Goal: Transaction & Acquisition: Purchase product/service

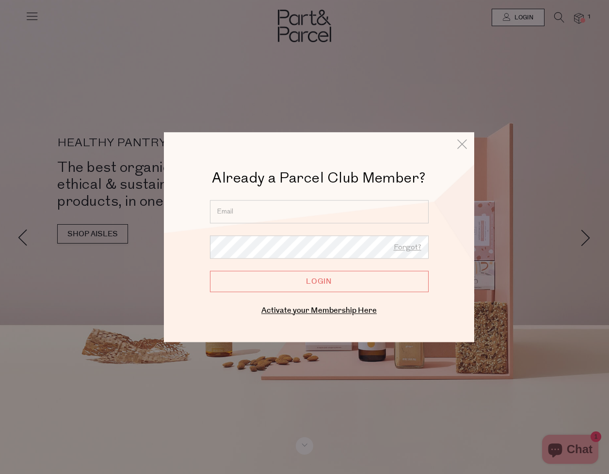
type input "[EMAIL_ADDRESS][DOMAIN_NAME]"
click at [327, 286] on input "Login" at bounding box center [319, 281] width 219 height 21
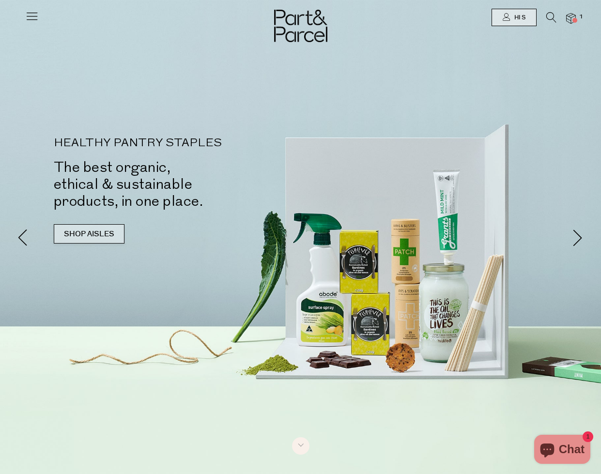
click at [100, 234] on link "SHOP AISLES" at bounding box center [89, 233] width 71 height 19
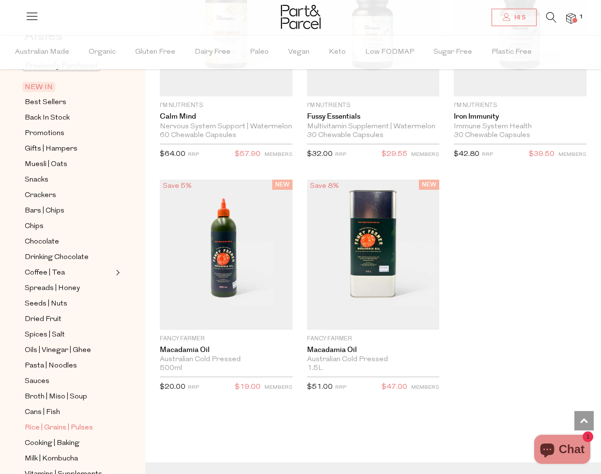
scroll to position [121, 0]
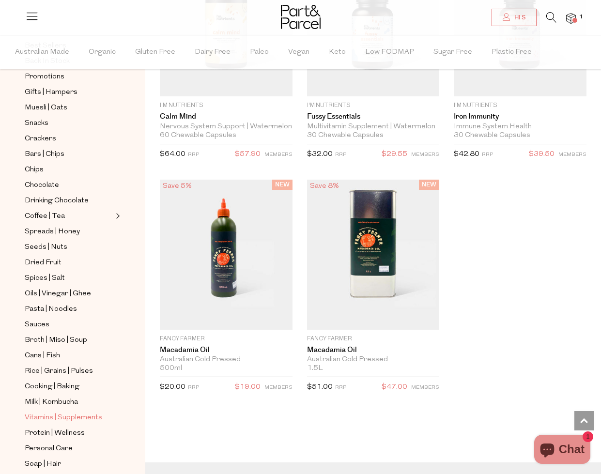
click at [48, 416] on span "Vitamins | Supplements" at bounding box center [64, 418] width 78 height 12
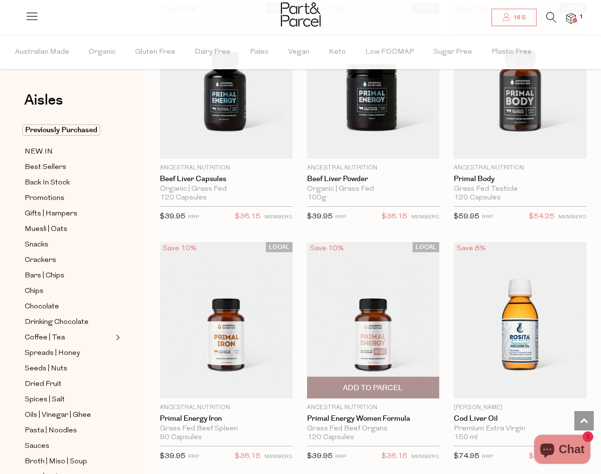
scroll to position [3513, 0]
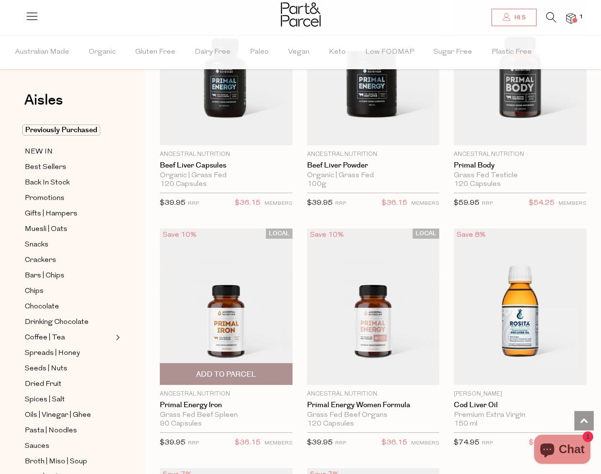
click at [210, 370] on span "Add To Parcel" at bounding box center [226, 375] width 60 height 10
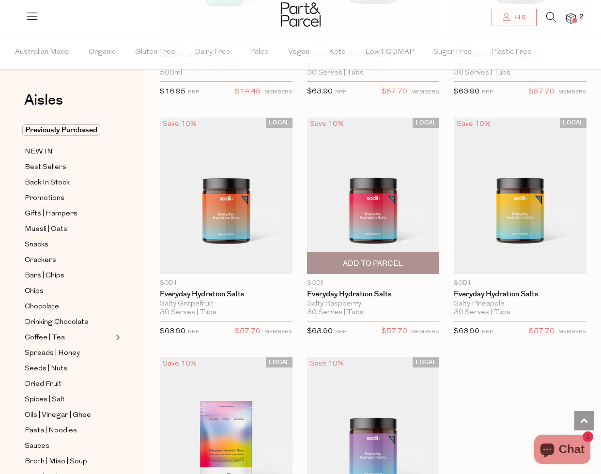
scroll to position [4880, 0]
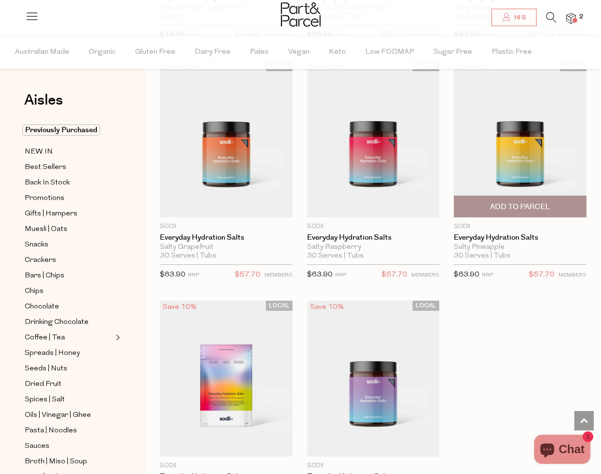
click at [523, 202] on span "Add To Parcel" at bounding box center [520, 207] width 60 height 10
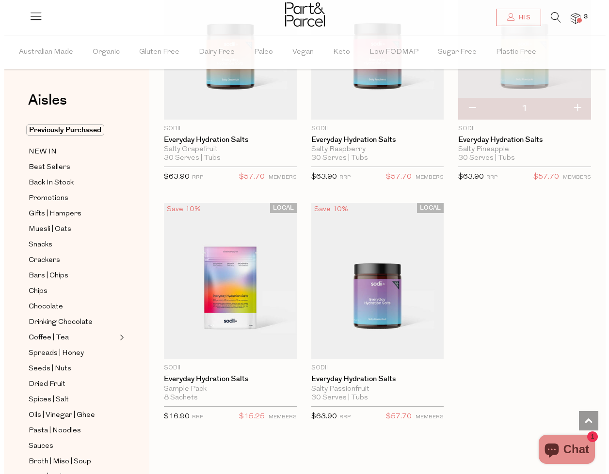
scroll to position [5183, 0]
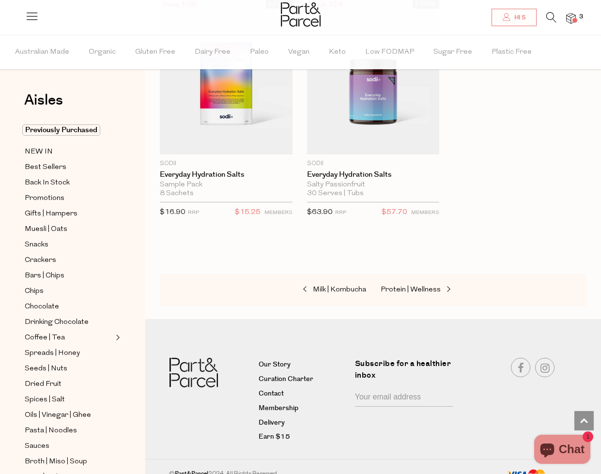
click at [569, 17] on img at bounding box center [571, 18] width 10 height 11
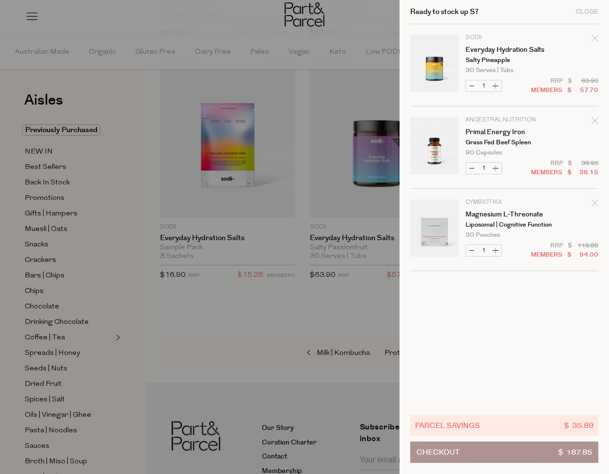
click at [594, 204] on icon "Remove Magnesium L-Threonate" at bounding box center [594, 203] width 7 height 7
